Goal: Task Accomplishment & Management: Manage account settings

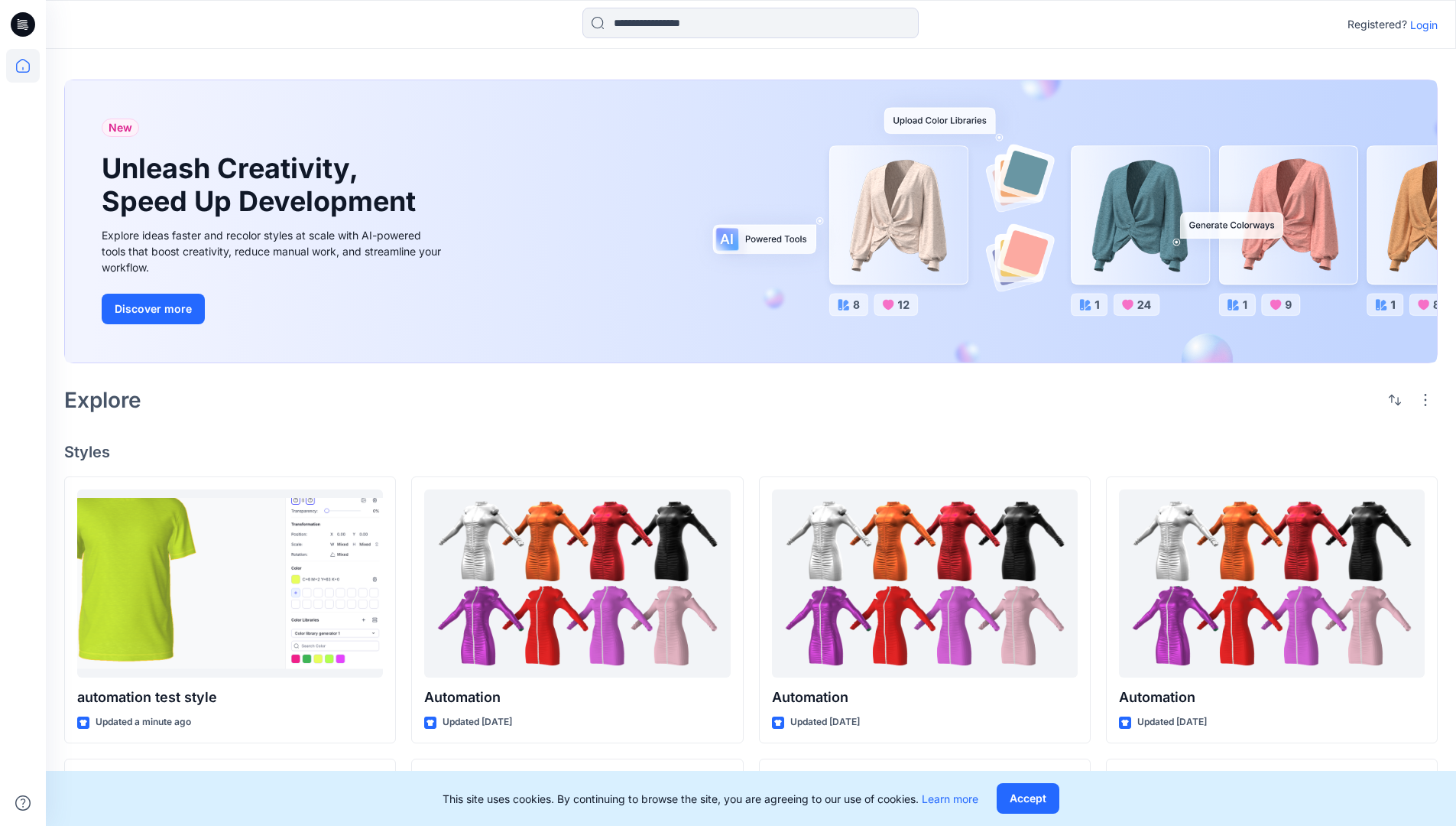
click at [1420, 25] on p "Login" at bounding box center [1424, 25] width 27 height 16
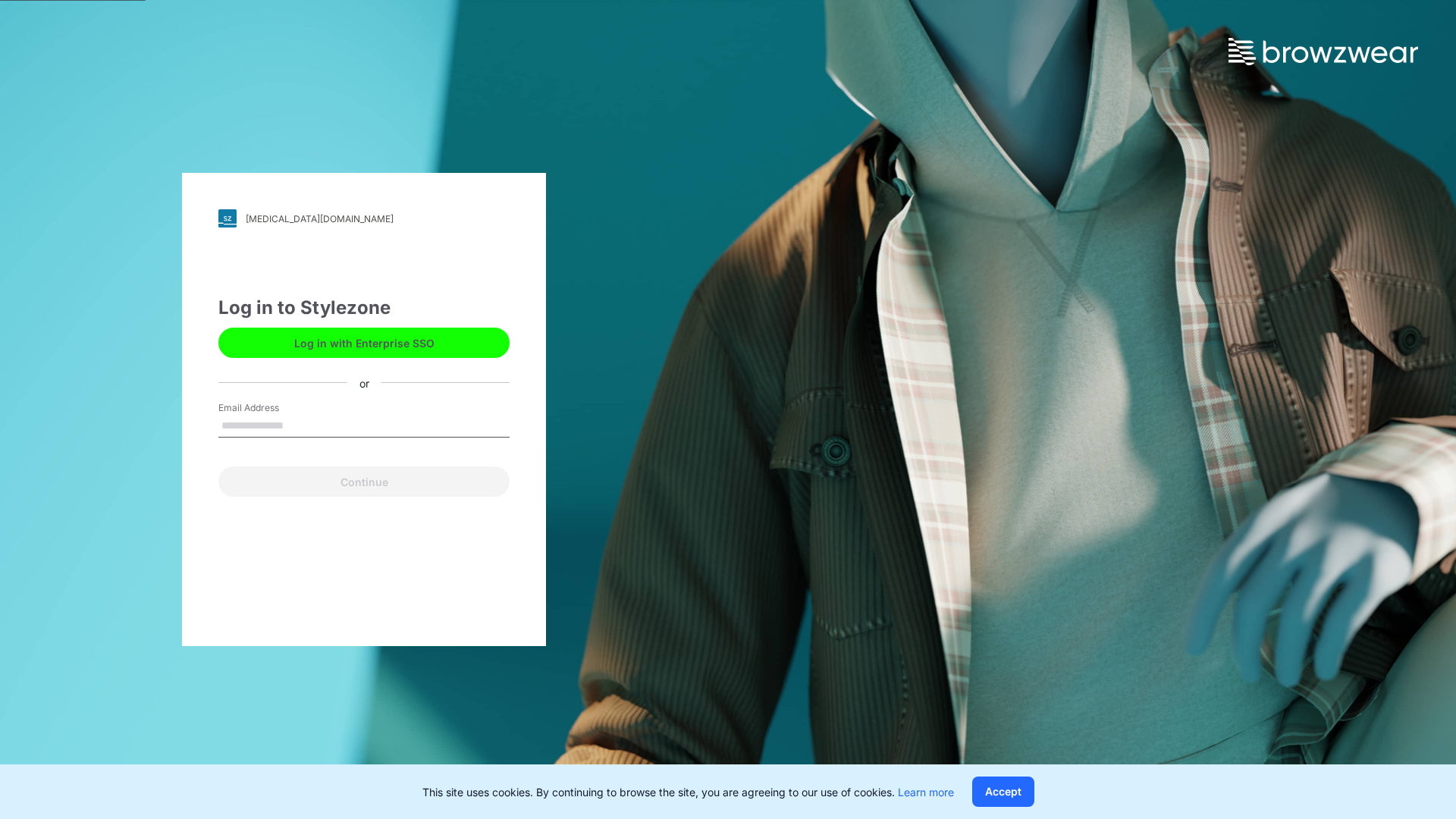
click at [299, 424] on input "Email Address" at bounding box center [364, 426] width 291 height 23
type input "**********"
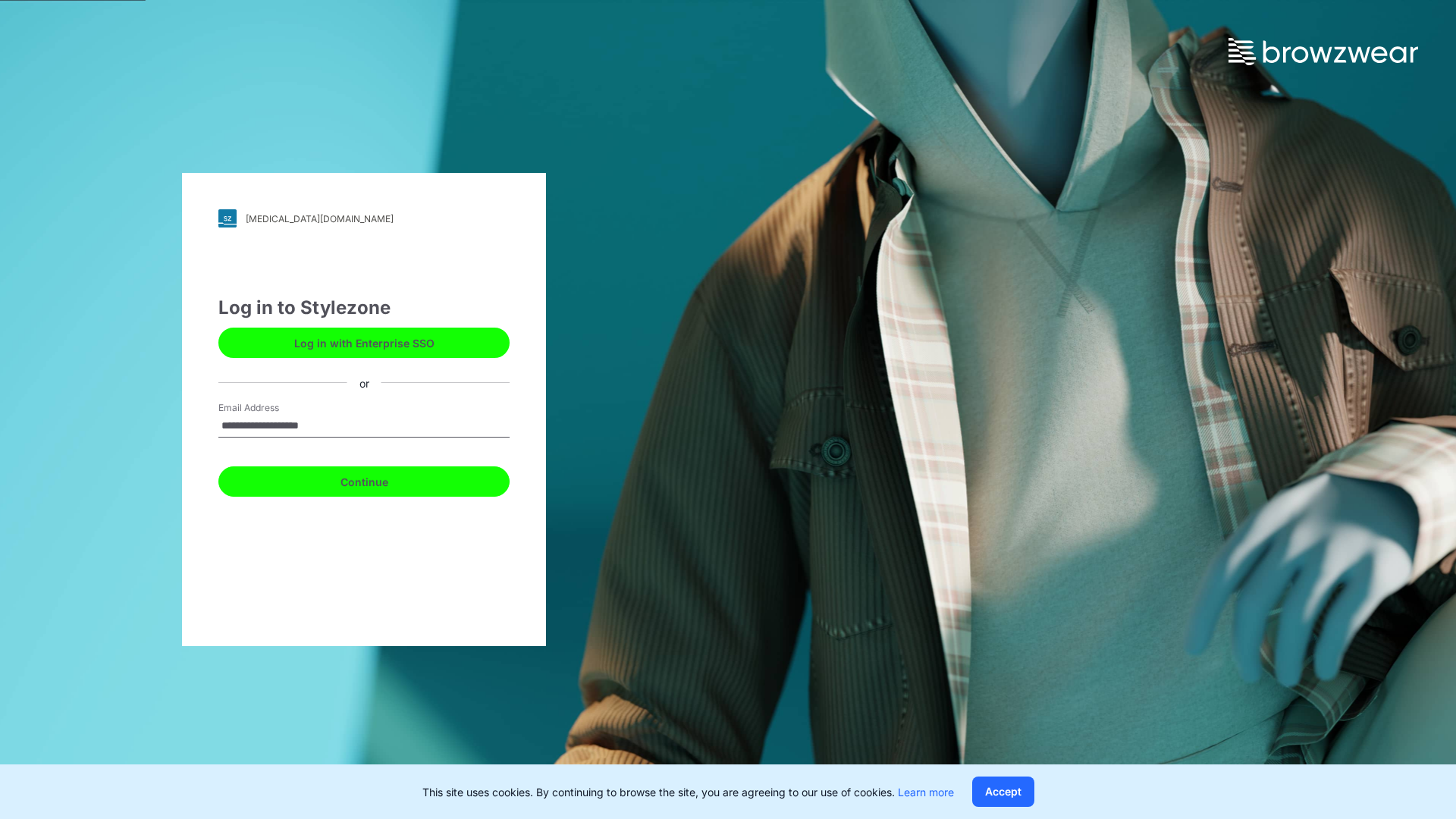
click at [381, 479] on button "Continue" at bounding box center [364, 481] width 291 height 31
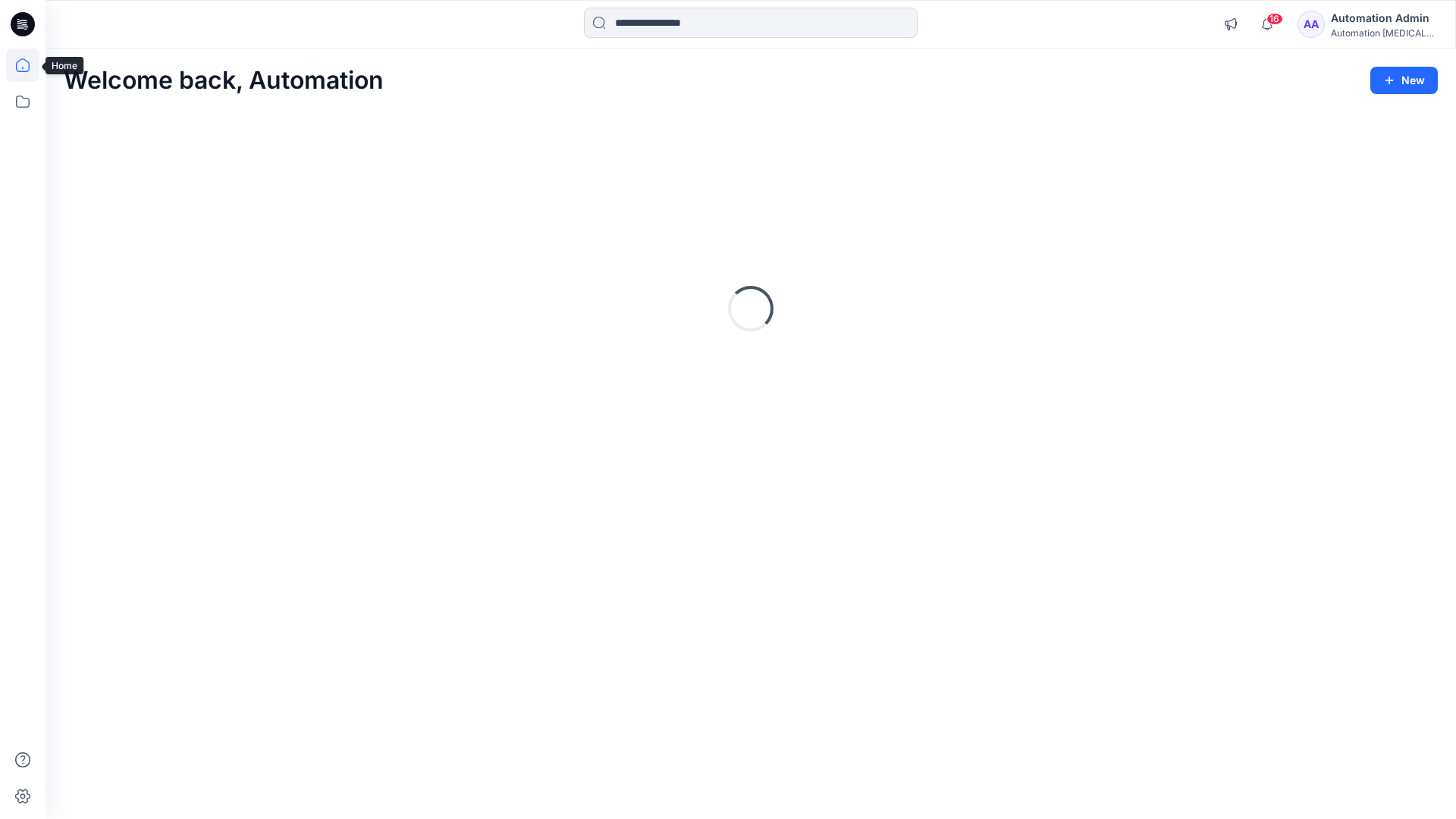
click at [29, 65] on icon at bounding box center [23, 65] width 14 height 14
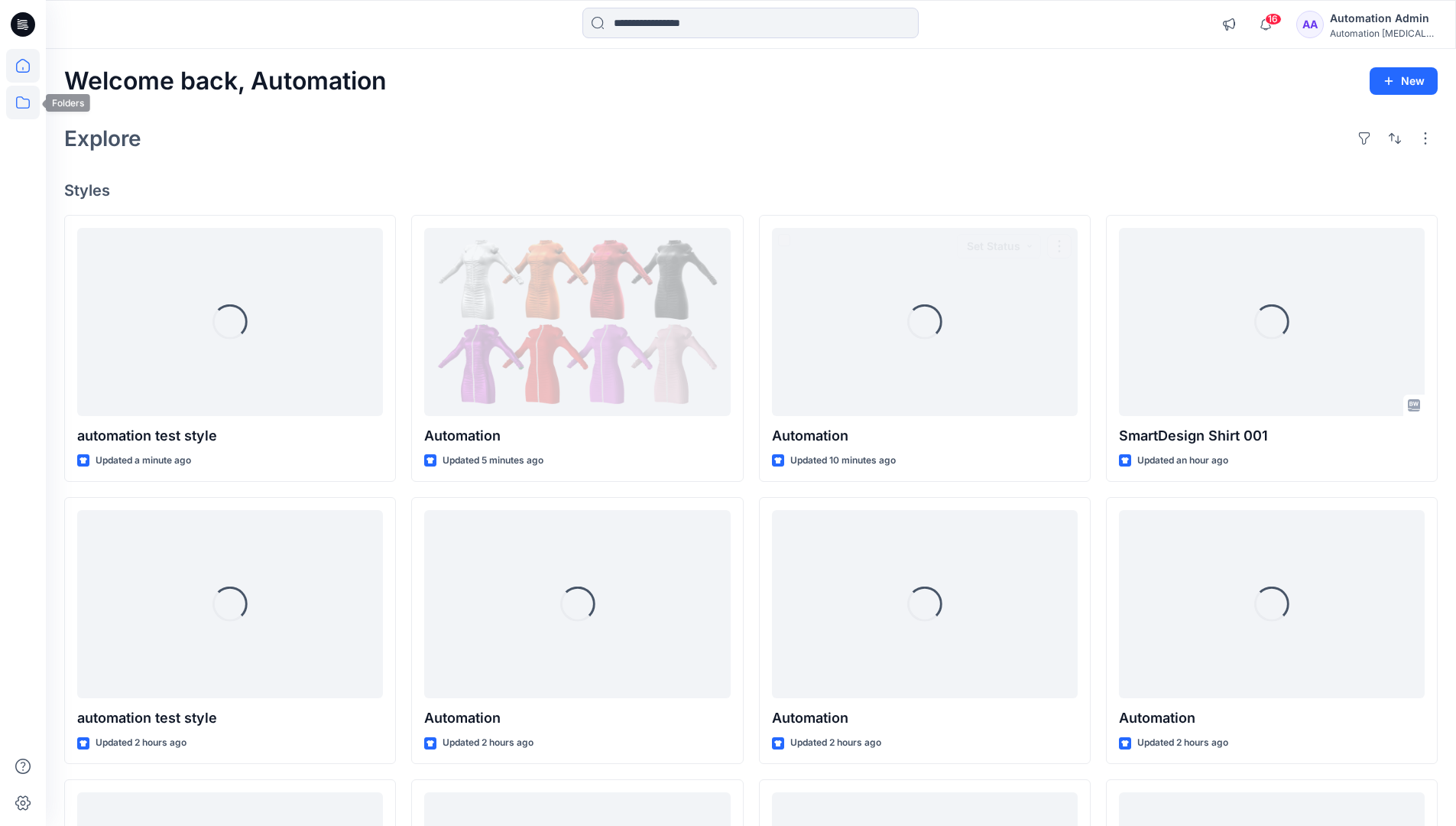
click at [24, 105] on icon at bounding box center [22, 102] width 33 height 33
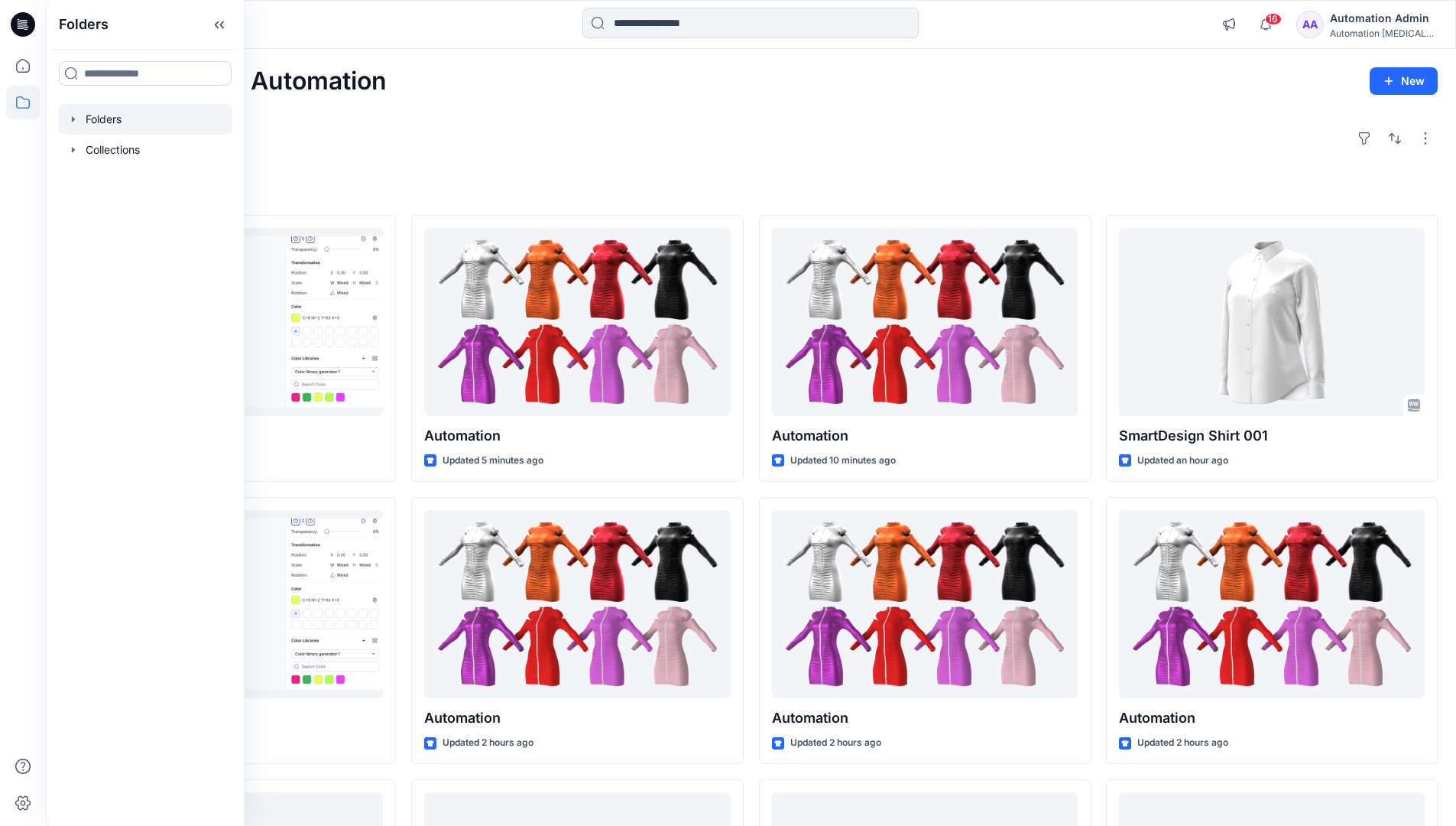
click at [87, 122] on div at bounding box center [145, 119] width 174 height 31
